Goal: Task Accomplishment & Management: Complete application form

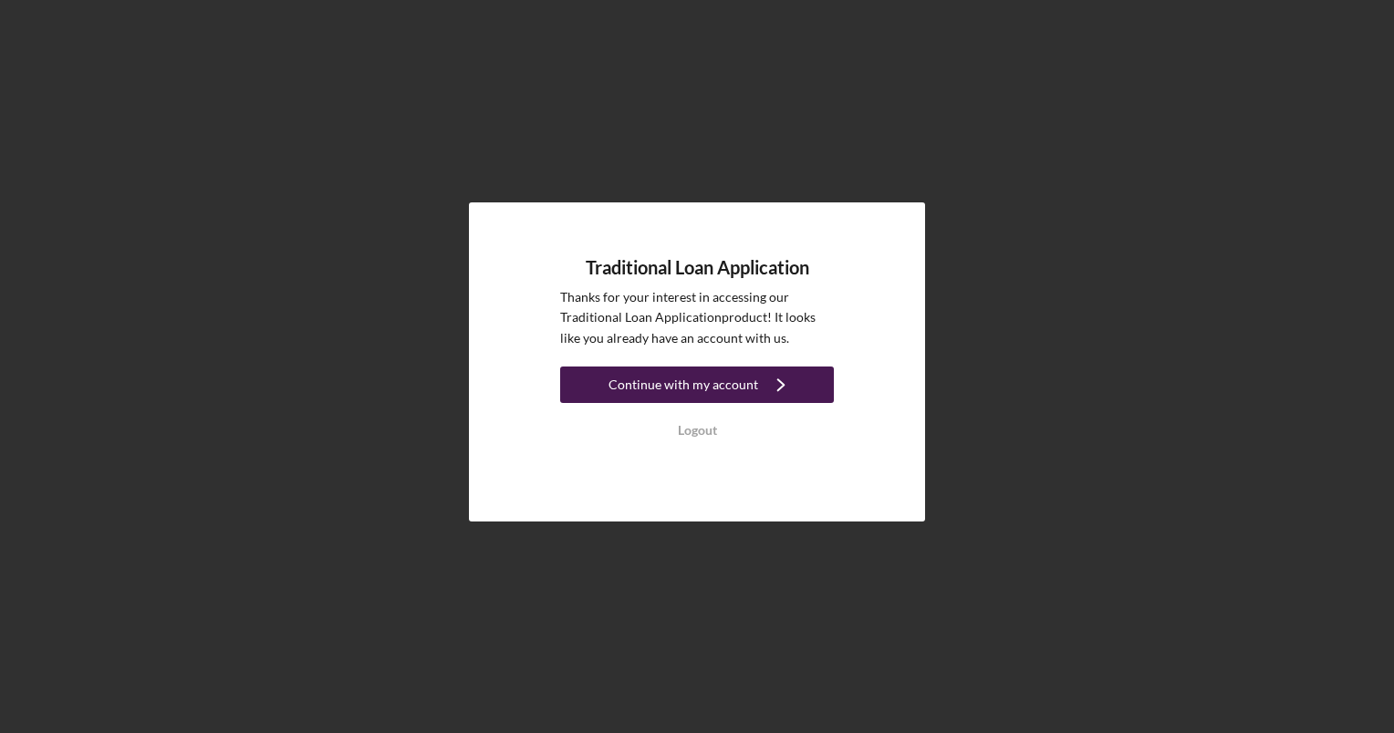
click at [788, 390] on icon "Icon/Navigate" at bounding box center [781, 385] width 46 height 46
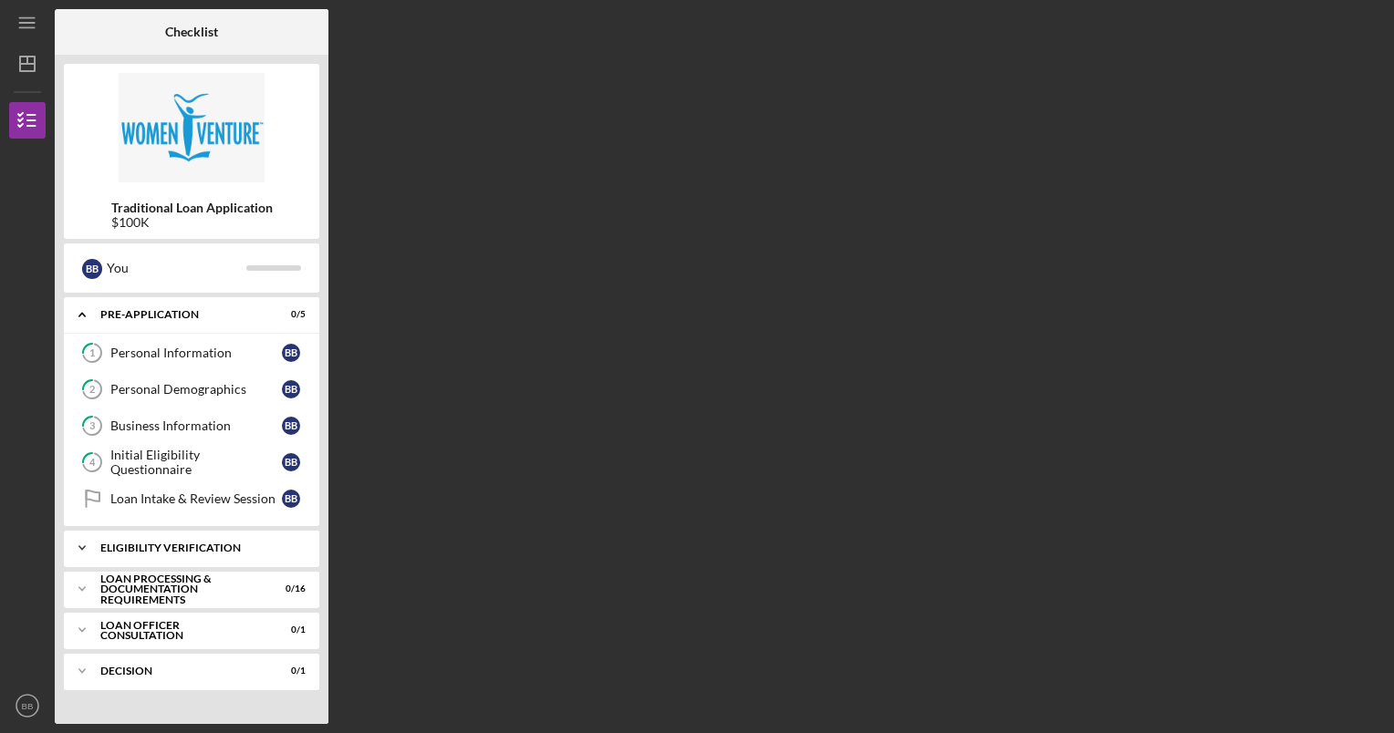
click at [207, 546] on div "Eligibility Verification" at bounding box center [198, 548] width 196 height 11
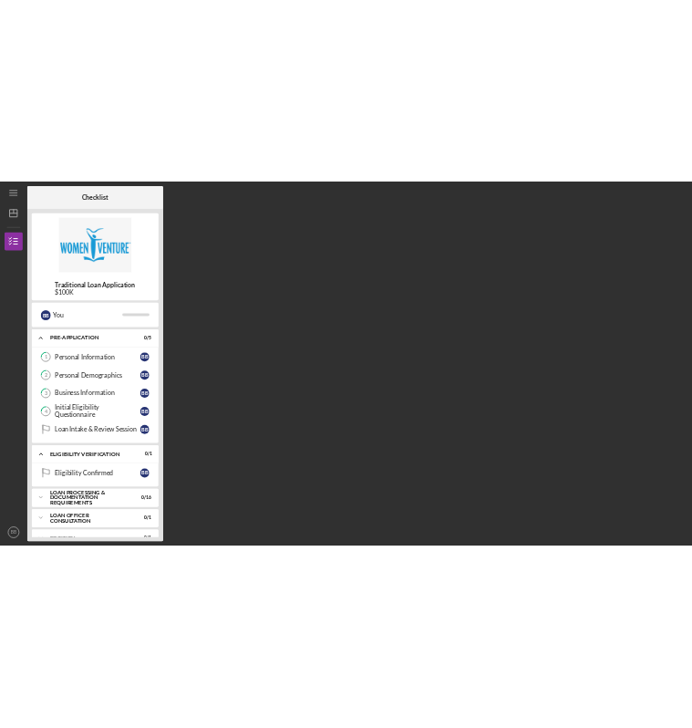
scroll to position [28, 0]
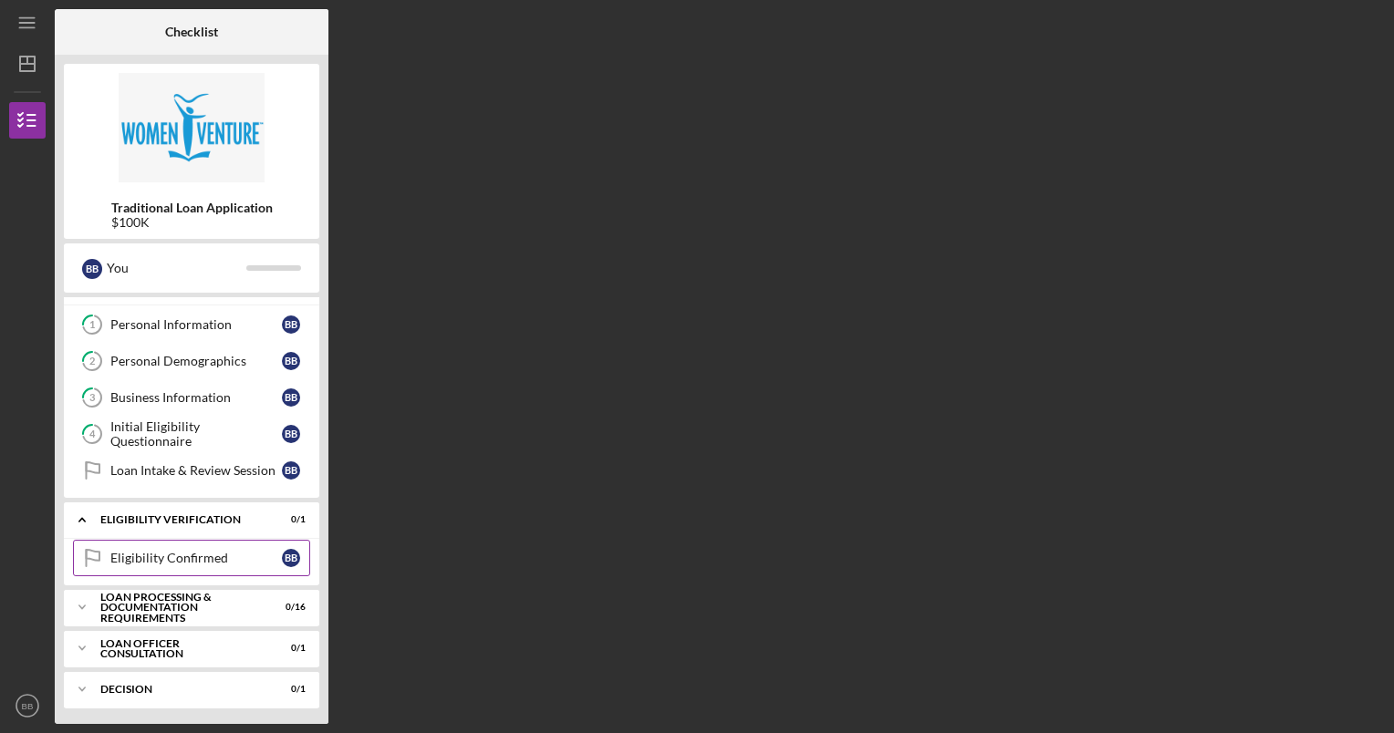
click at [181, 557] on div "Eligibility Confirmed" at bounding box center [196, 558] width 172 height 15
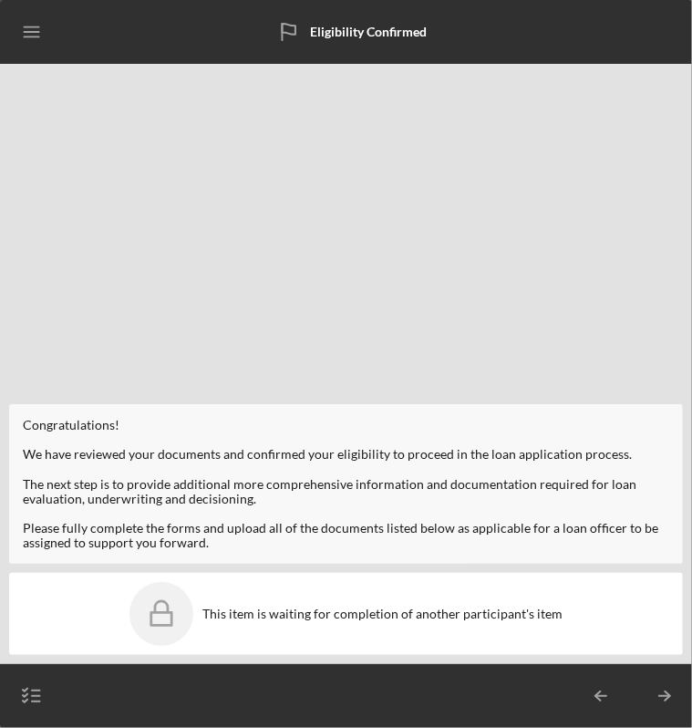
click at [29, 36] on line "button" at bounding box center [31, 36] width 15 height 0
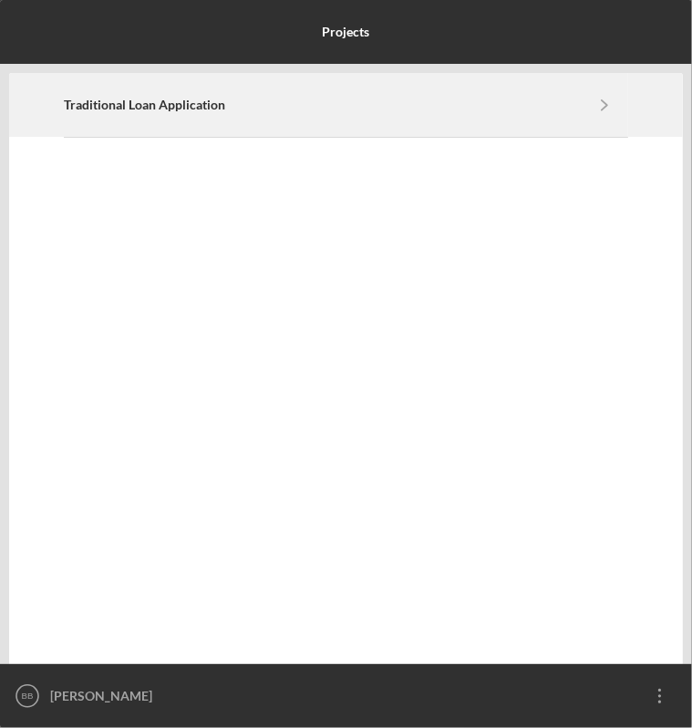
click at [591, 118] on icon "Icon/Navigate" at bounding box center [605, 104] width 41 height 41
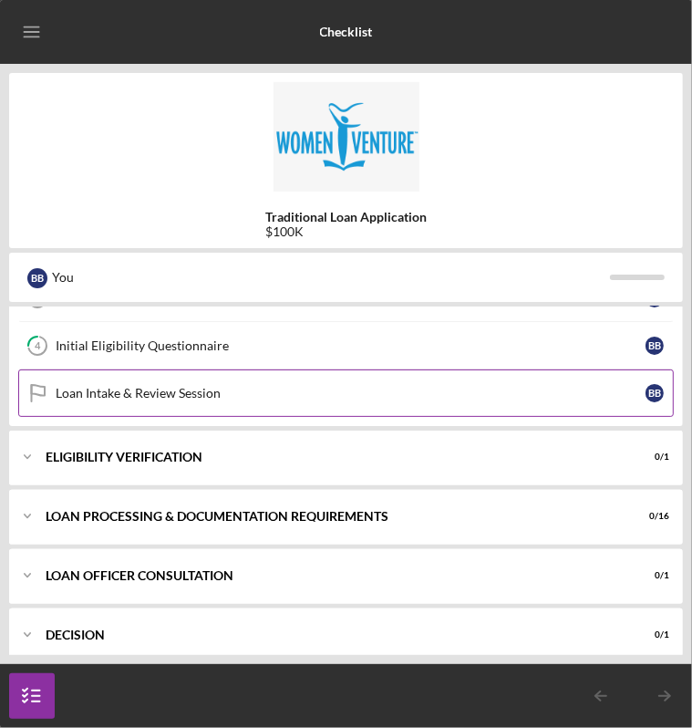
scroll to position [198, 0]
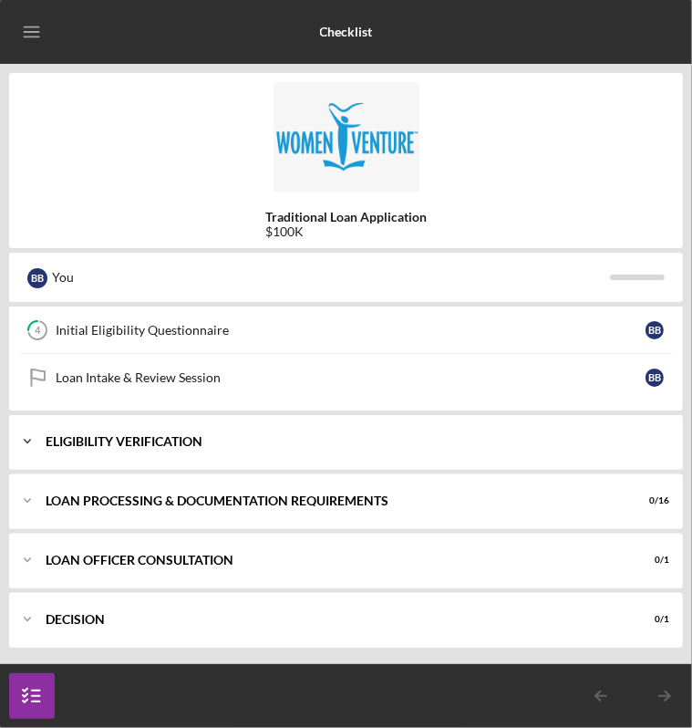
click at [352, 437] on div "Eligibility Verification" at bounding box center [353, 441] width 615 height 11
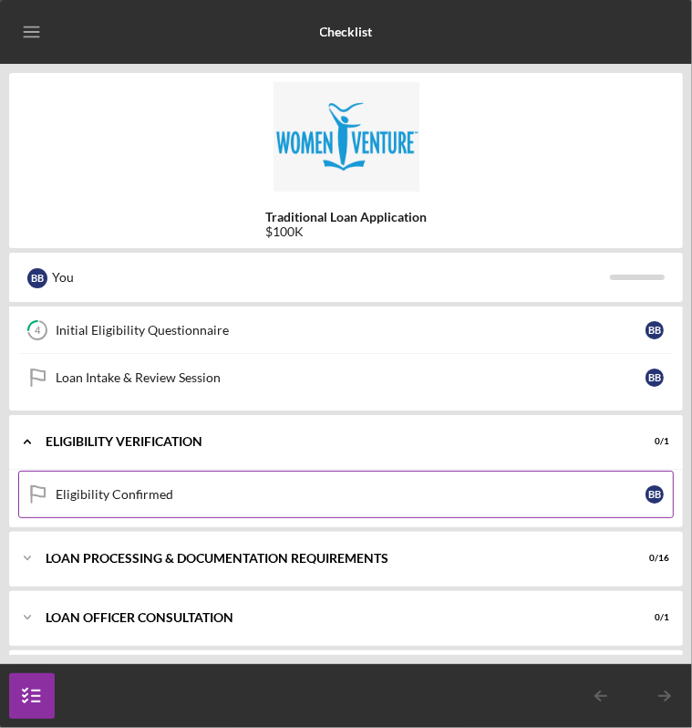
click at [161, 498] on div "Eligibility Confirmed" at bounding box center [351, 494] width 590 height 15
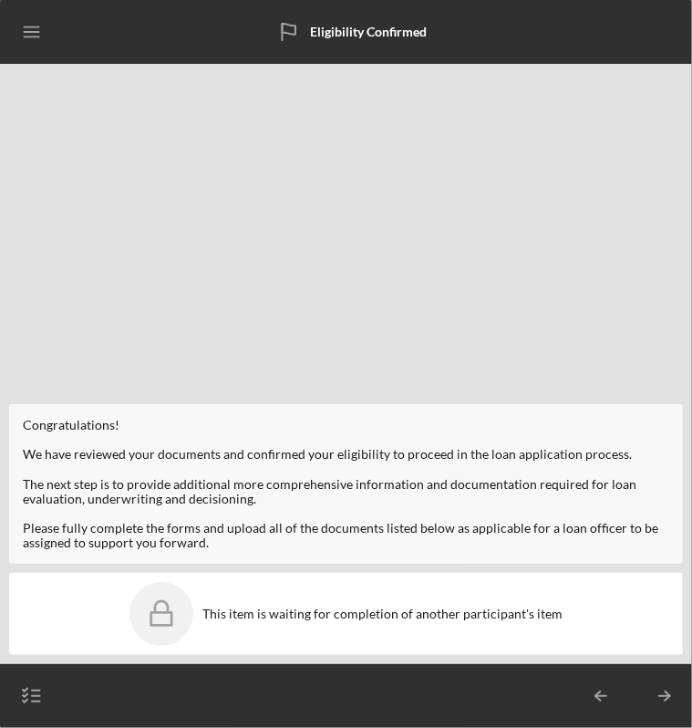
click at [260, 622] on div "This item is waiting for completion of another participant's item" at bounding box center [346, 614] width 674 height 82
click at [40, 43] on icon "Icon/Menu" at bounding box center [32, 32] width 41 height 41
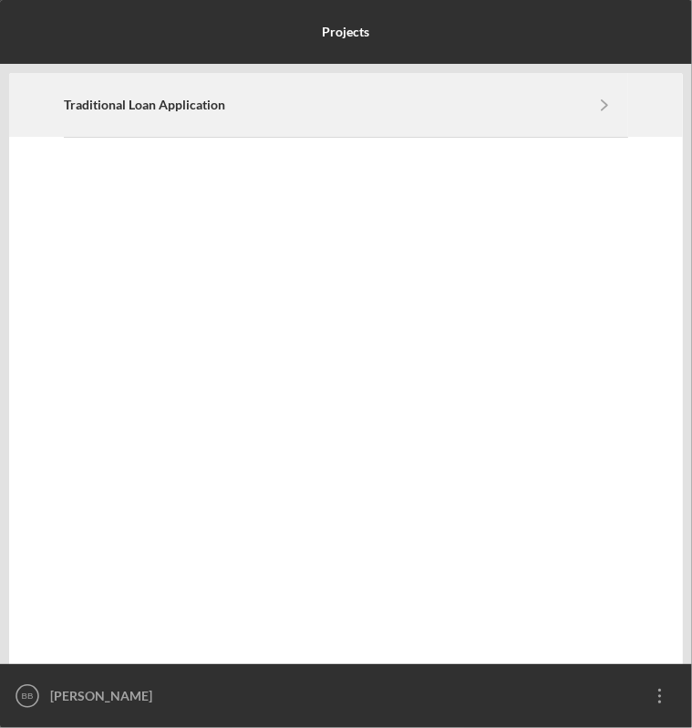
click at [464, 113] on div "Traditional Loan Application Icon/Navigate" at bounding box center [347, 105] width 564 height 62
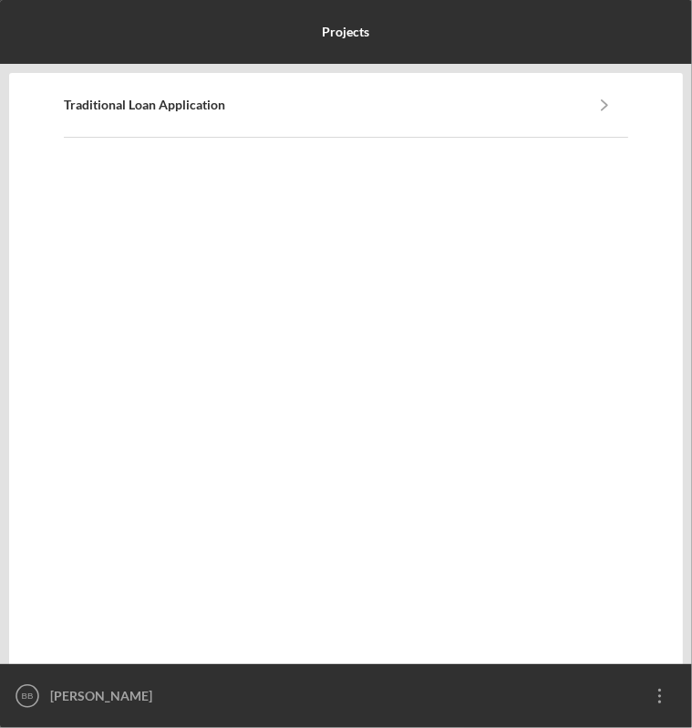
click at [664, 700] on icon "Icon/Overflow" at bounding box center [661, 696] width 46 height 46
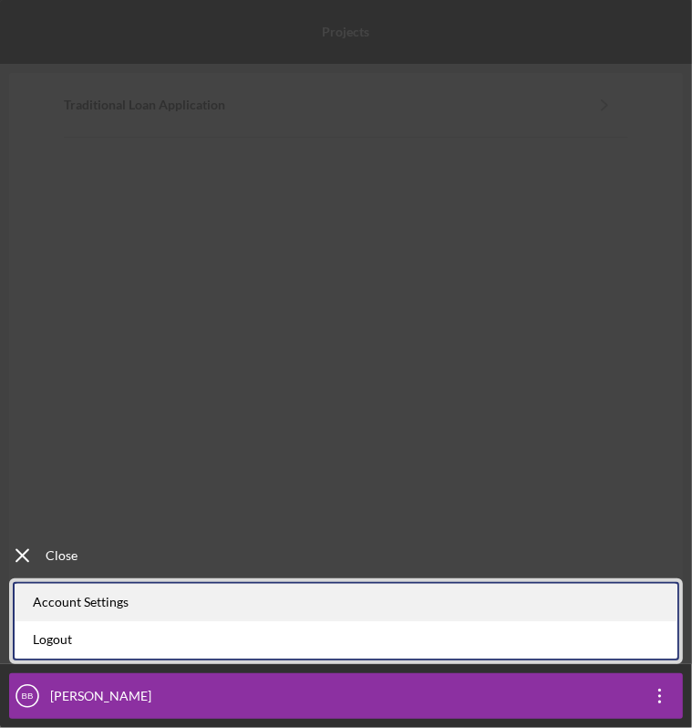
click at [59, 600] on div "Account Settings" at bounding box center [346, 602] width 663 height 37
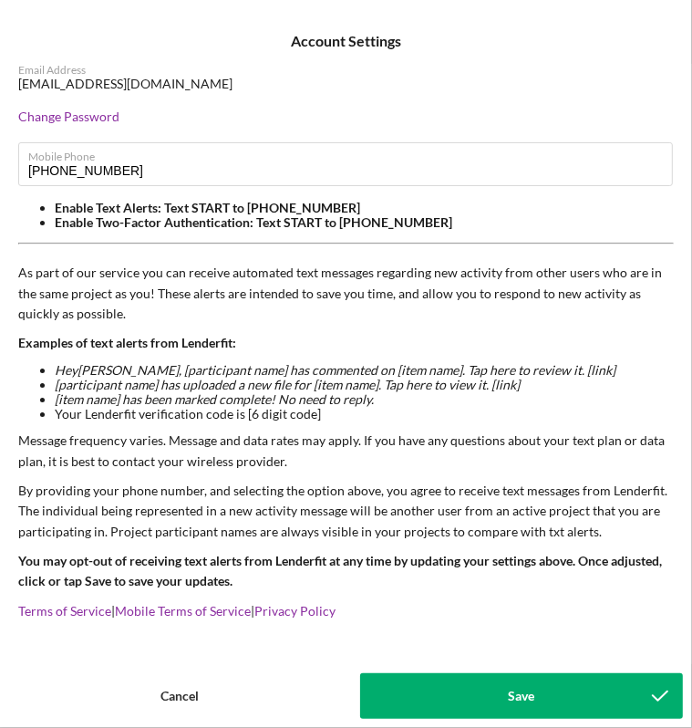
click at [440, 700] on button "Save" at bounding box center [522, 696] width 324 height 46
click at [484, 708] on button "Save" at bounding box center [522, 696] width 324 height 46
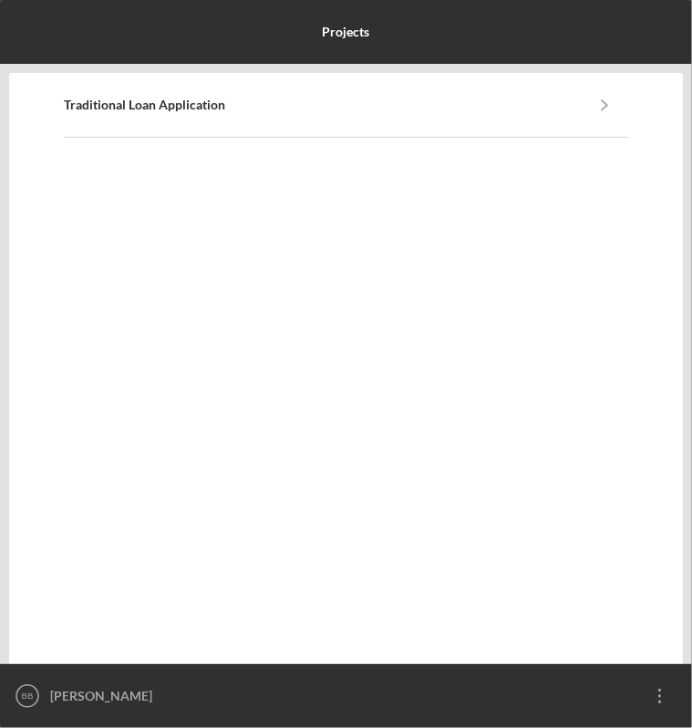
click at [61, 686] on div "[PERSON_NAME]" at bounding box center [342, 696] width 592 height 46
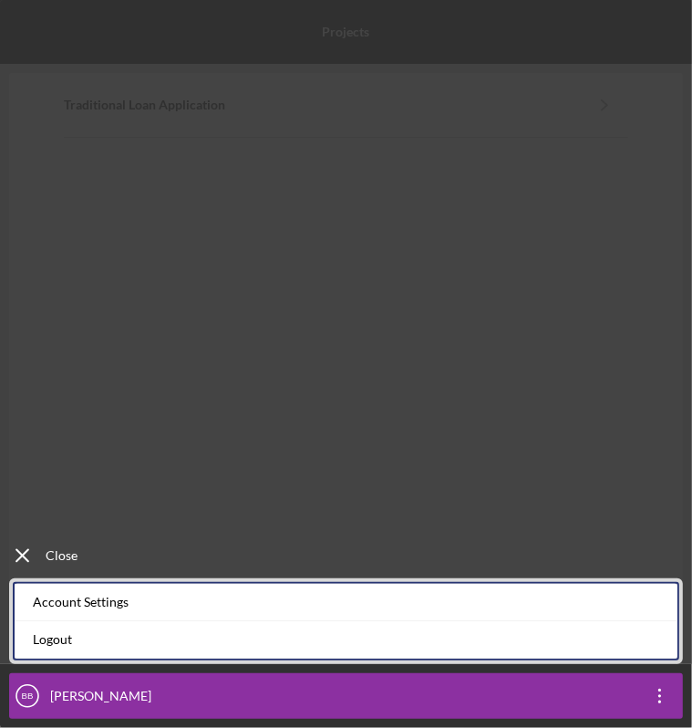
click at [21, 552] on icon "Icon/Menu Close" at bounding box center [23, 556] width 46 height 46
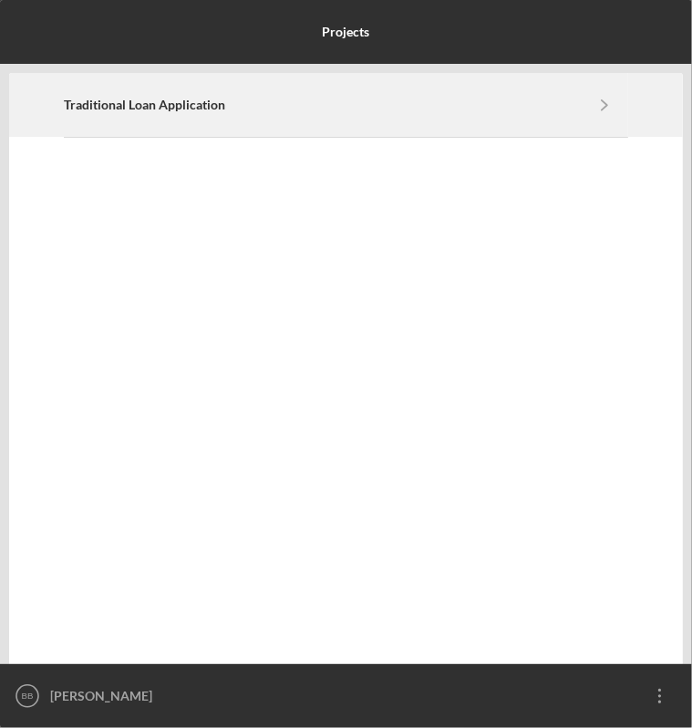
click at [150, 125] on div "Traditional Loan Application Icon/Navigate" at bounding box center [347, 105] width 564 height 62
click at [499, 92] on div "Traditional Loan Application Icon/Navigate" at bounding box center [347, 105] width 564 height 62
click at [591, 102] on icon "Icon/Navigate" at bounding box center [605, 104] width 41 height 41
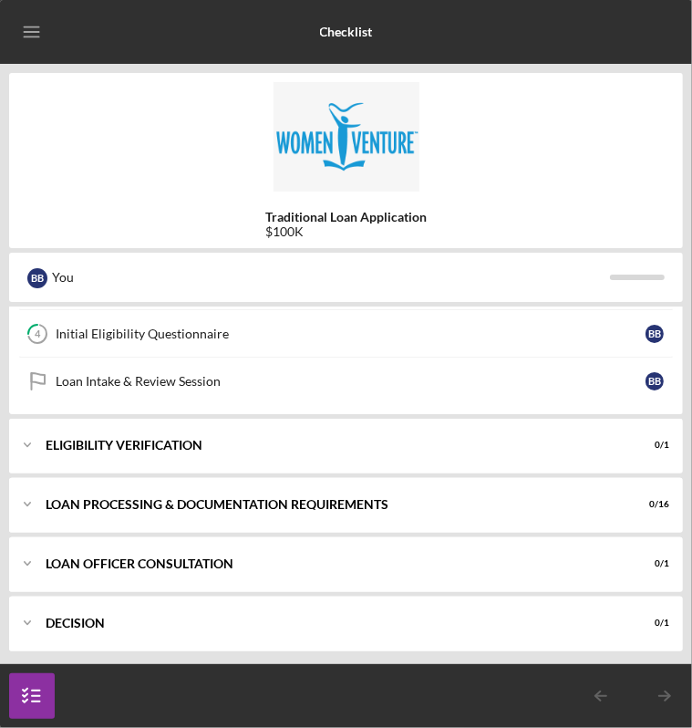
scroll to position [198, 0]
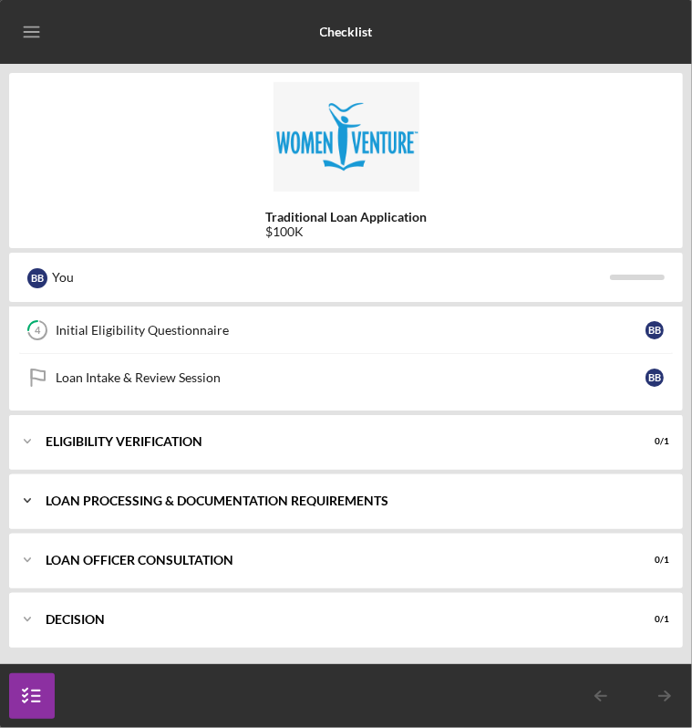
click at [22, 501] on icon "Icon/Expander" at bounding box center [27, 501] width 36 height 36
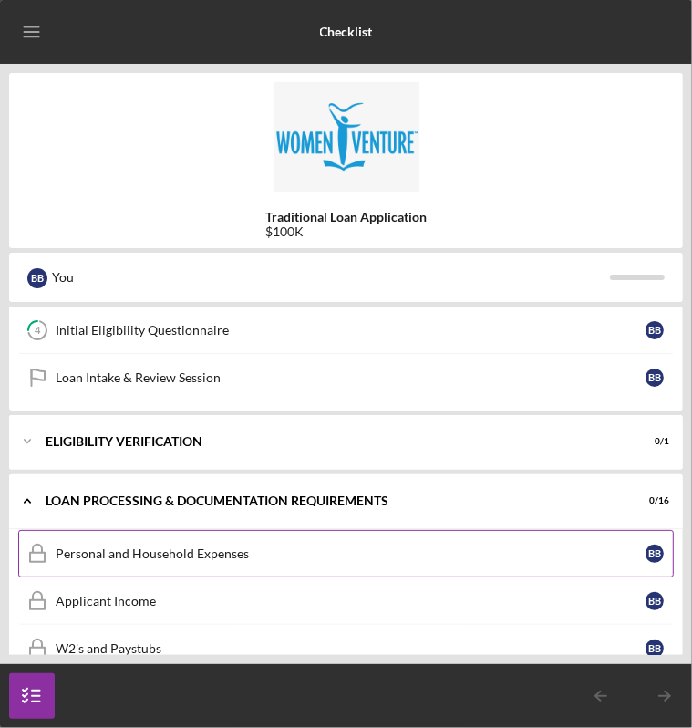
click at [133, 547] on div "Personal and Household Expenses" at bounding box center [351, 553] width 590 height 15
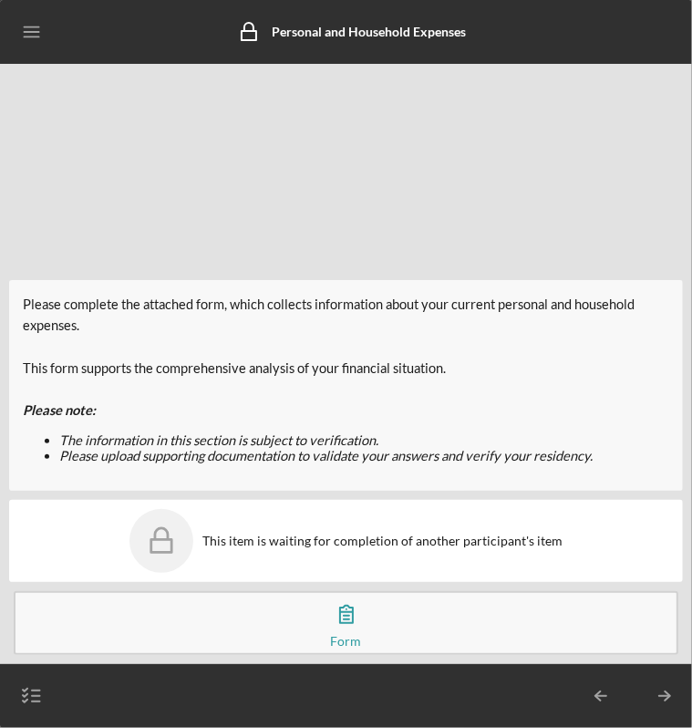
click at [350, 622] on icon "button" at bounding box center [346, 614] width 13 height 17
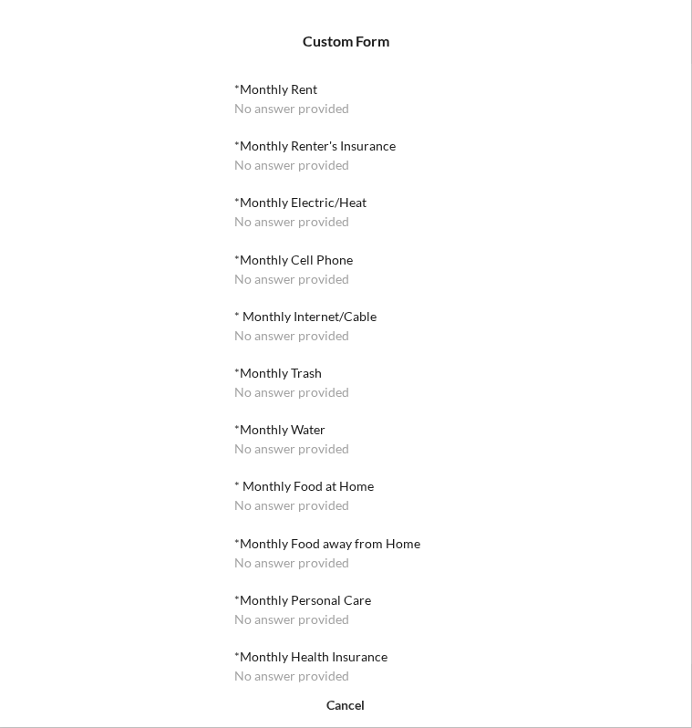
click at [275, 107] on div "No answer provided" at bounding box center [292, 108] width 115 height 15
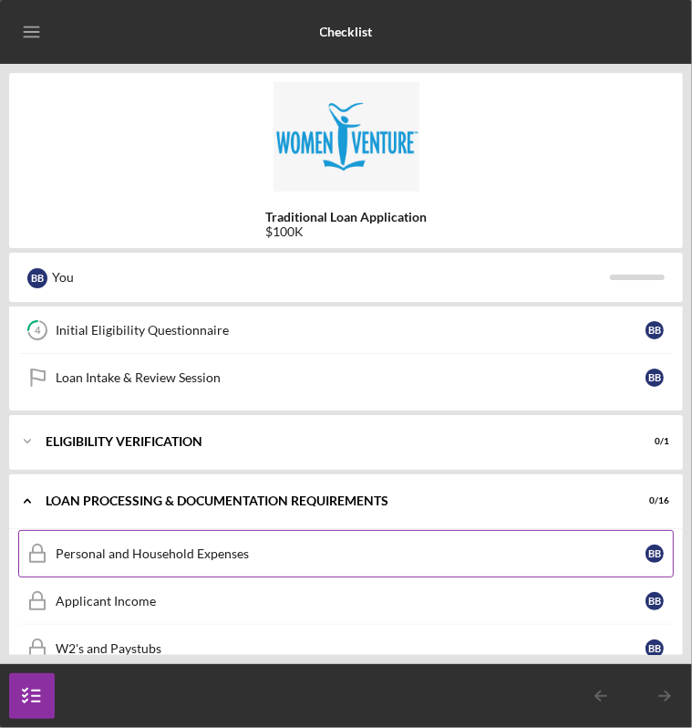
click at [243, 541] on link "Personal and Household Expenses Personal and Household Expenses B B" at bounding box center [346, 553] width 656 height 47
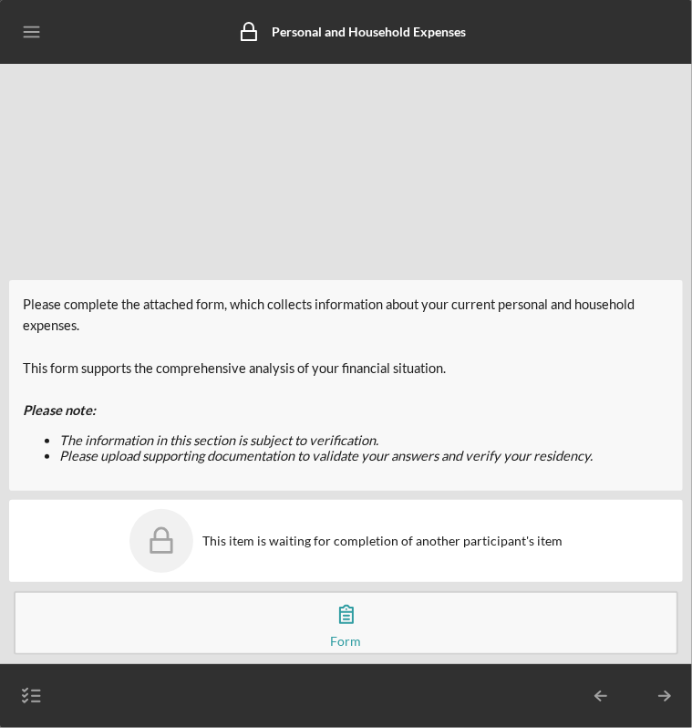
click at [358, 621] on icon "button" at bounding box center [347, 614] width 46 height 46
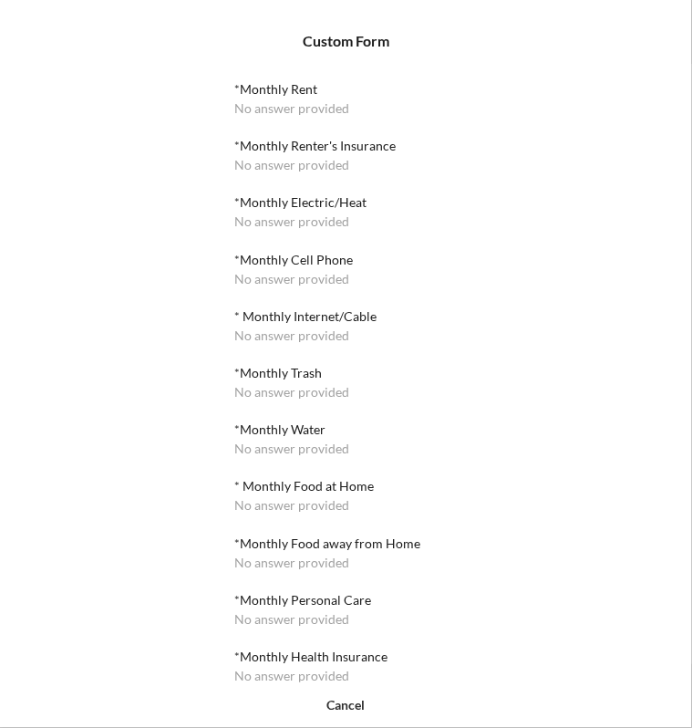
click at [248, 110] on div "No answer provided" at bounding box center [292, 108] width 115 height 15
drag, startPoint x: 248, startPoint y: 110, endPoint x: 234, endPoint y: 114, distance: 14.2
click at [235, 114] on div "No answer provided" at bounding box center [292, 108] width 115 height 15
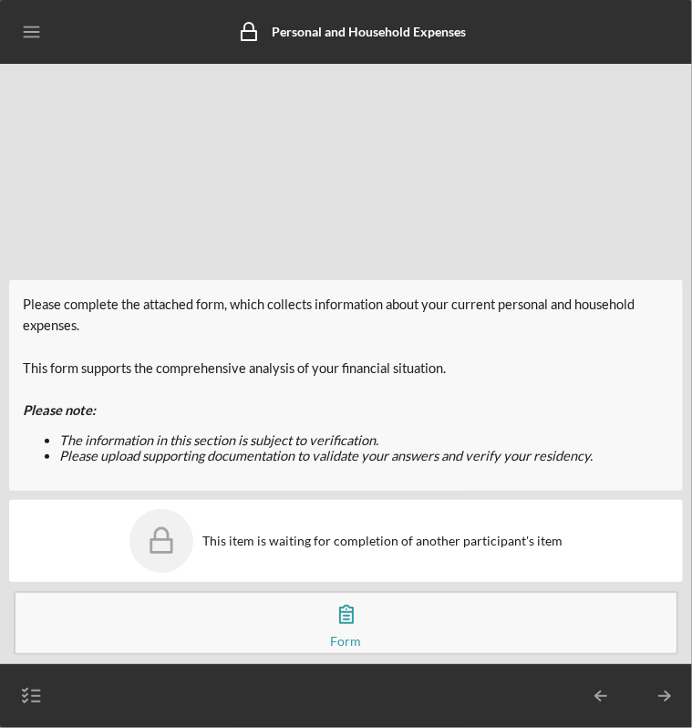
click at [22, 25] on icon "Icon/Menu" at bounding box center [32, 32] width 41 height 41
